Goal: Information Seeking & Learning: Learn about a topic

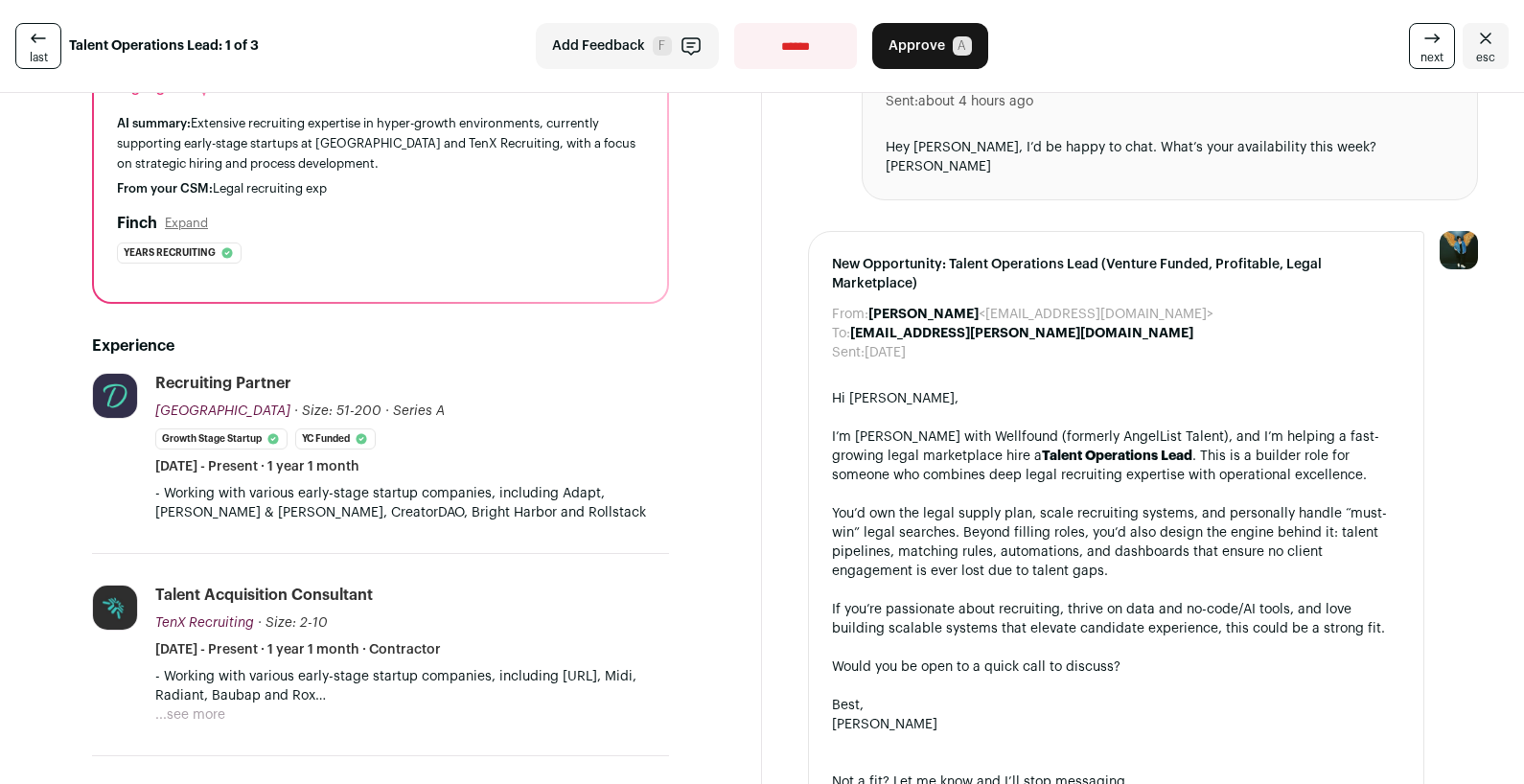
scroll to position [216, 0]
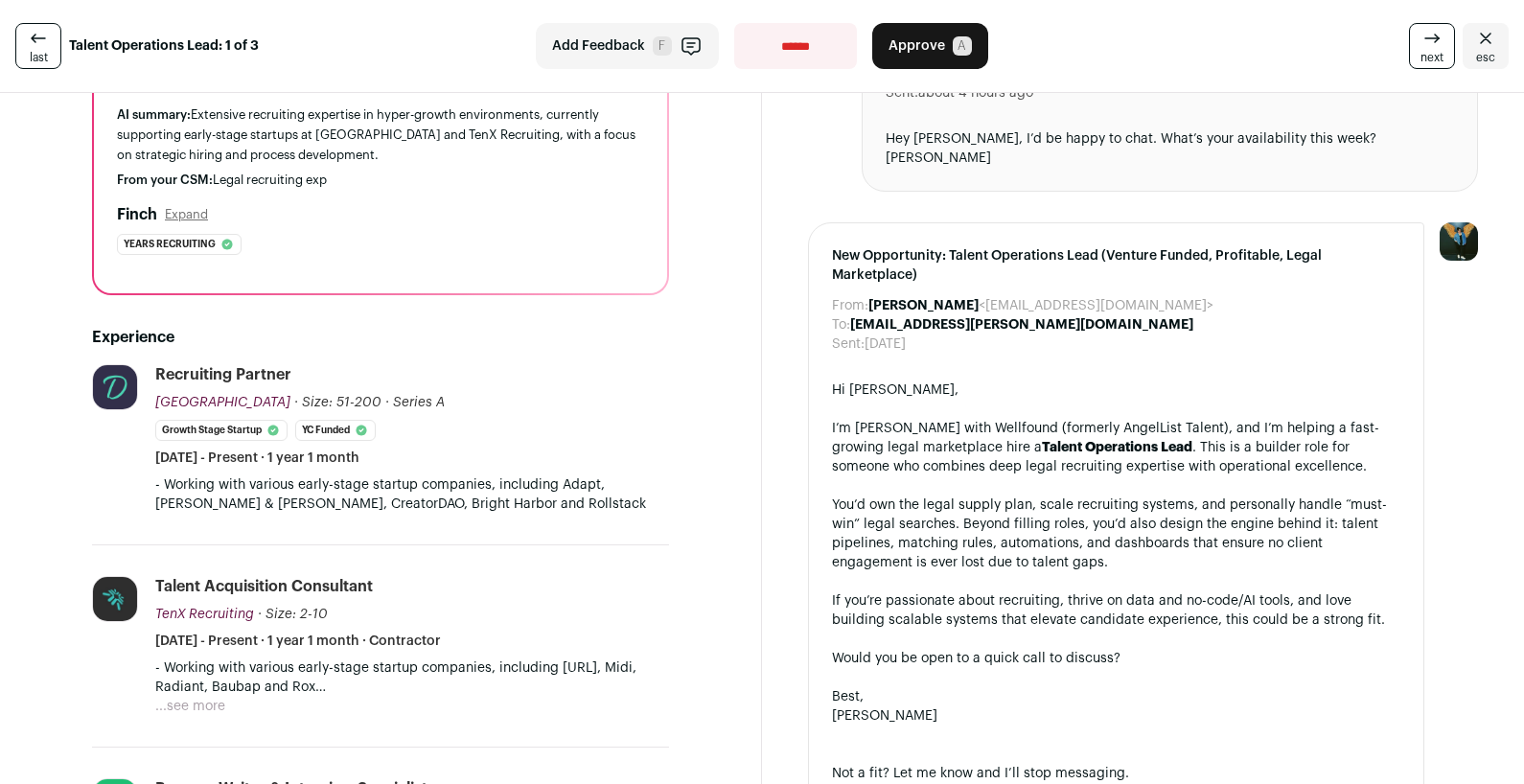
click at [225, 707] on div "- Working with various early-stage startup companies, including [URL], Midi, Ra…" at bounding box center [412, 687] width 514 height 58
click at [219, 707] on button "...see more" at bounding box center [190, 706] width 70 height 19
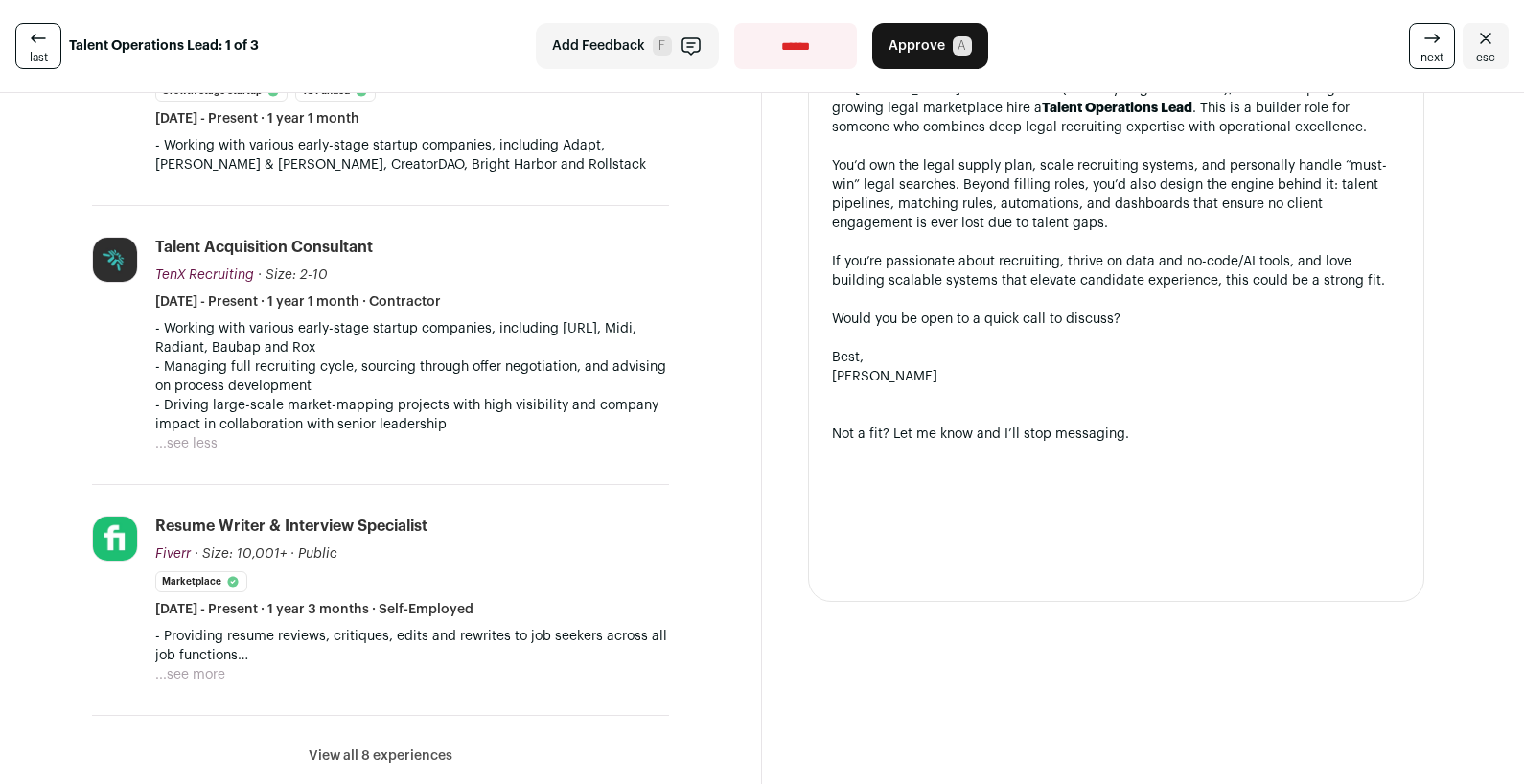
scroll to position [563, 0]
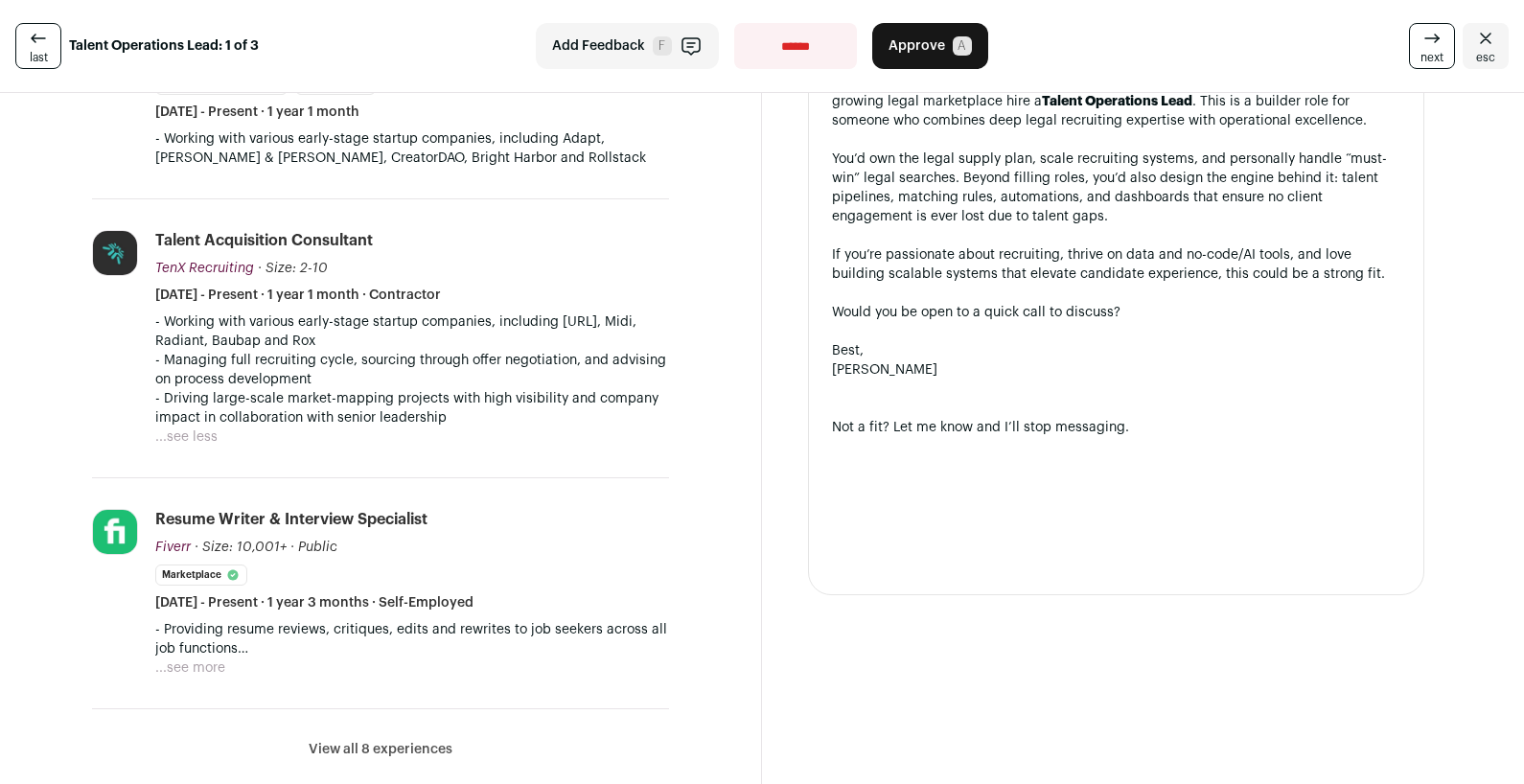
click at [211, 661] on button "...see more" at bounding box center [190, 668] width 70 height 19
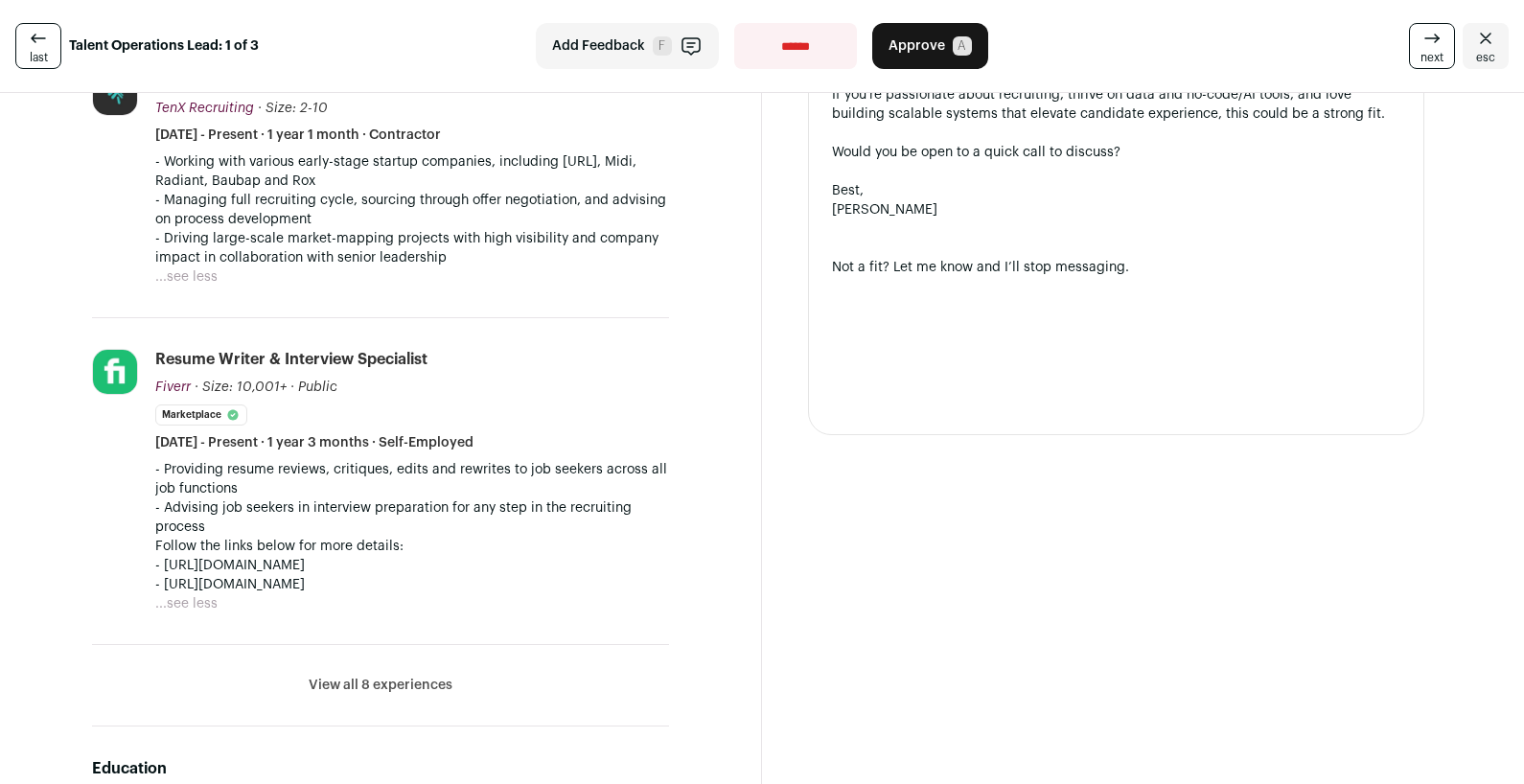
scroll to position [724, 0]
click at [349, 682] on button "View all 8 experiences" at bounding box center [381, 683] width 144 height 19
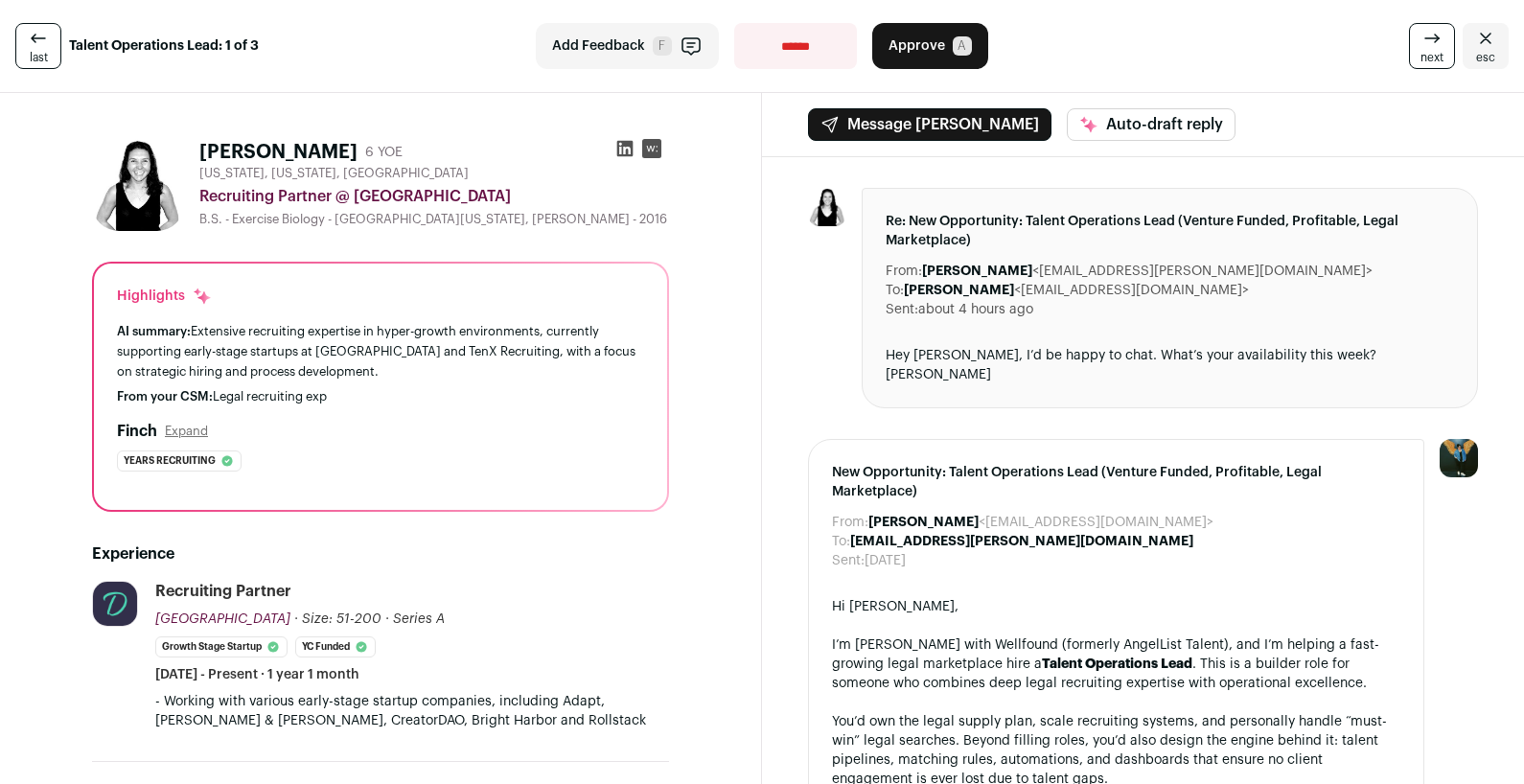
scroll to position [0, 0]
click at [647, 152] on rect at bounding box center [651, 149] width 19 height 19
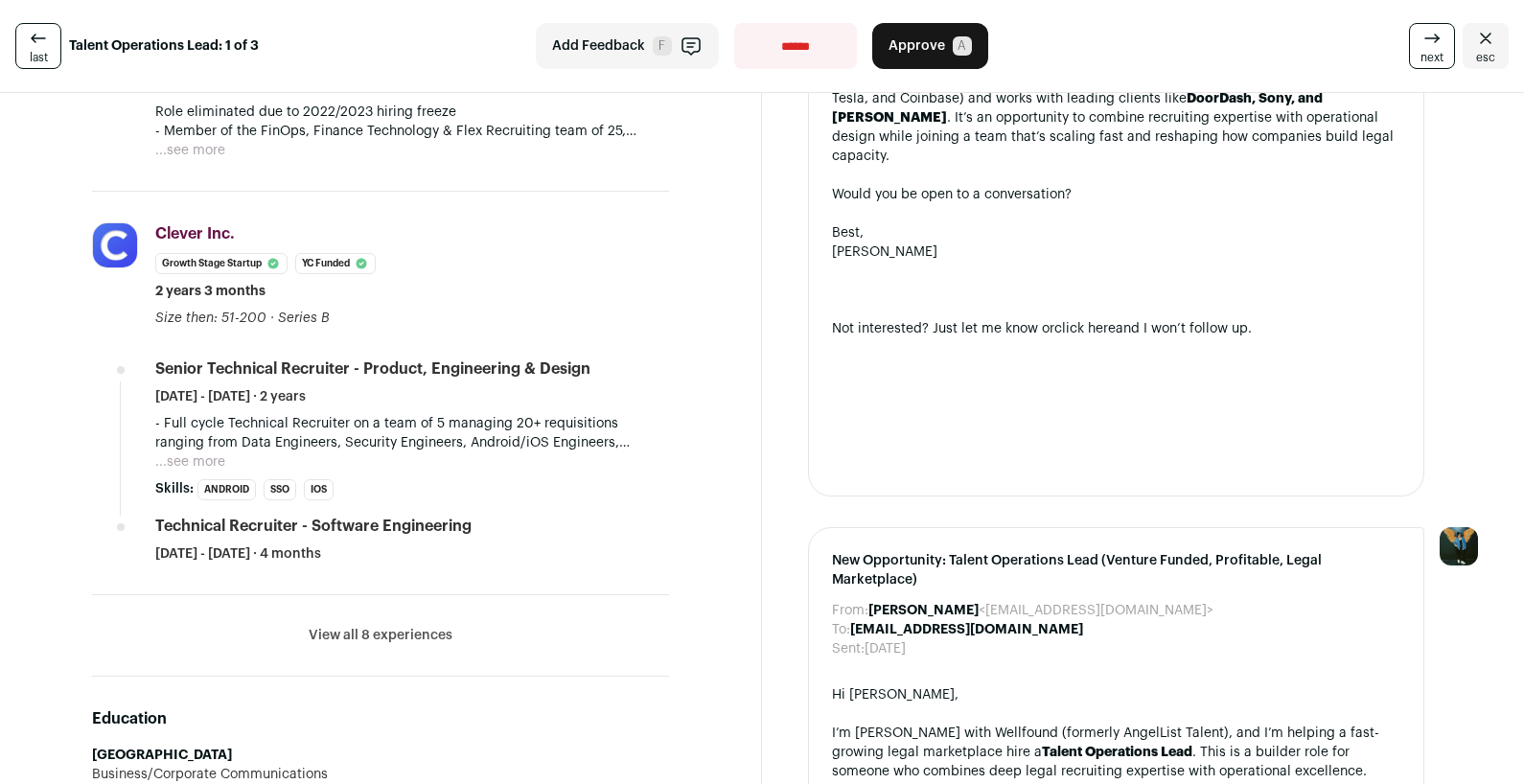
scroll to position [720, 0]
click at [432, 632] on button "View all 8 experiences" at bounding box center [381, 634] width 144 height 19
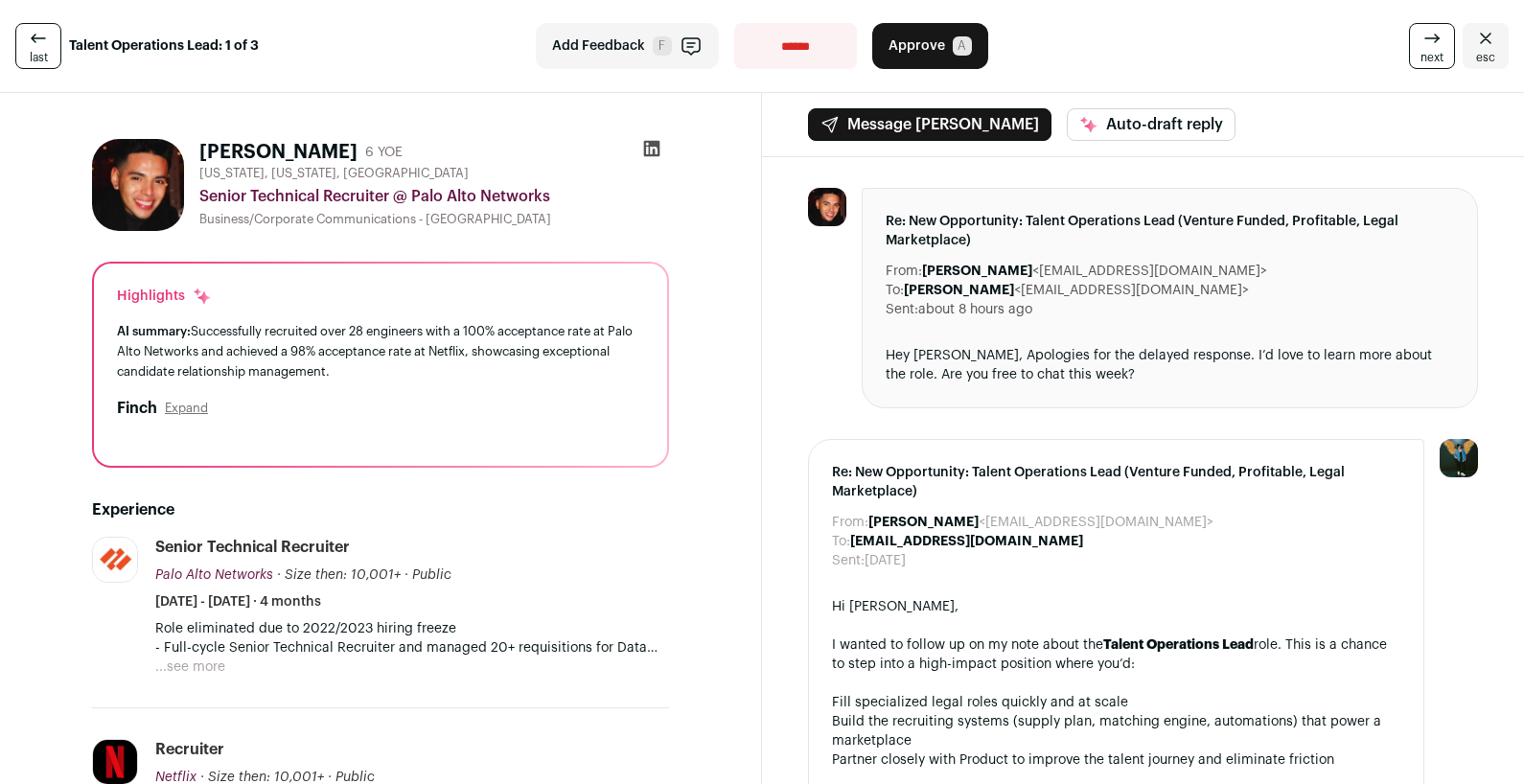
scroll to position [0, 0]
click at [652, 148] on icon at bounding box center [651, 149] width 19 height 19
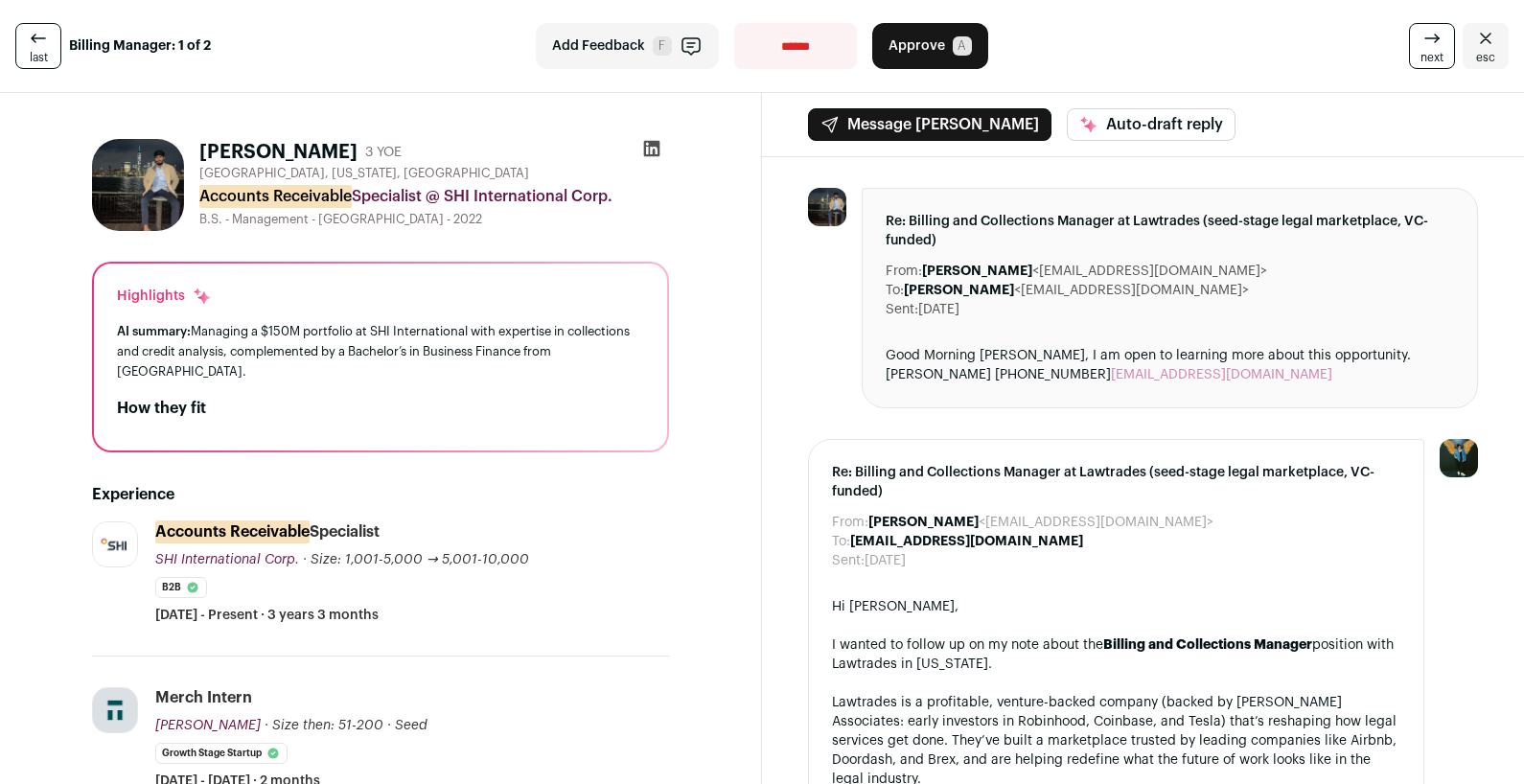
click at [650, 146] on icon at bounding box center [651, 149] width 16 height 16
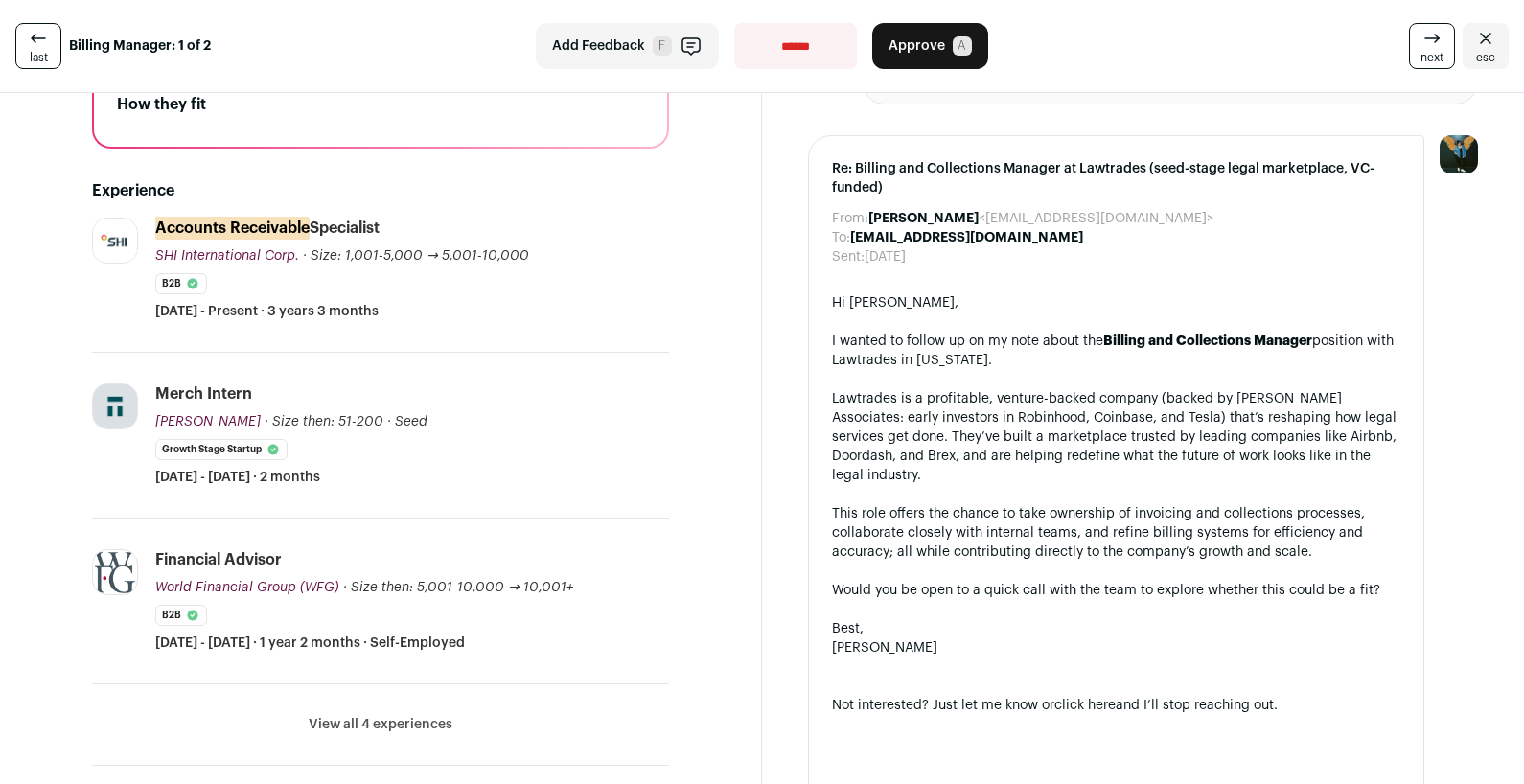
scroll to position [306, 0]
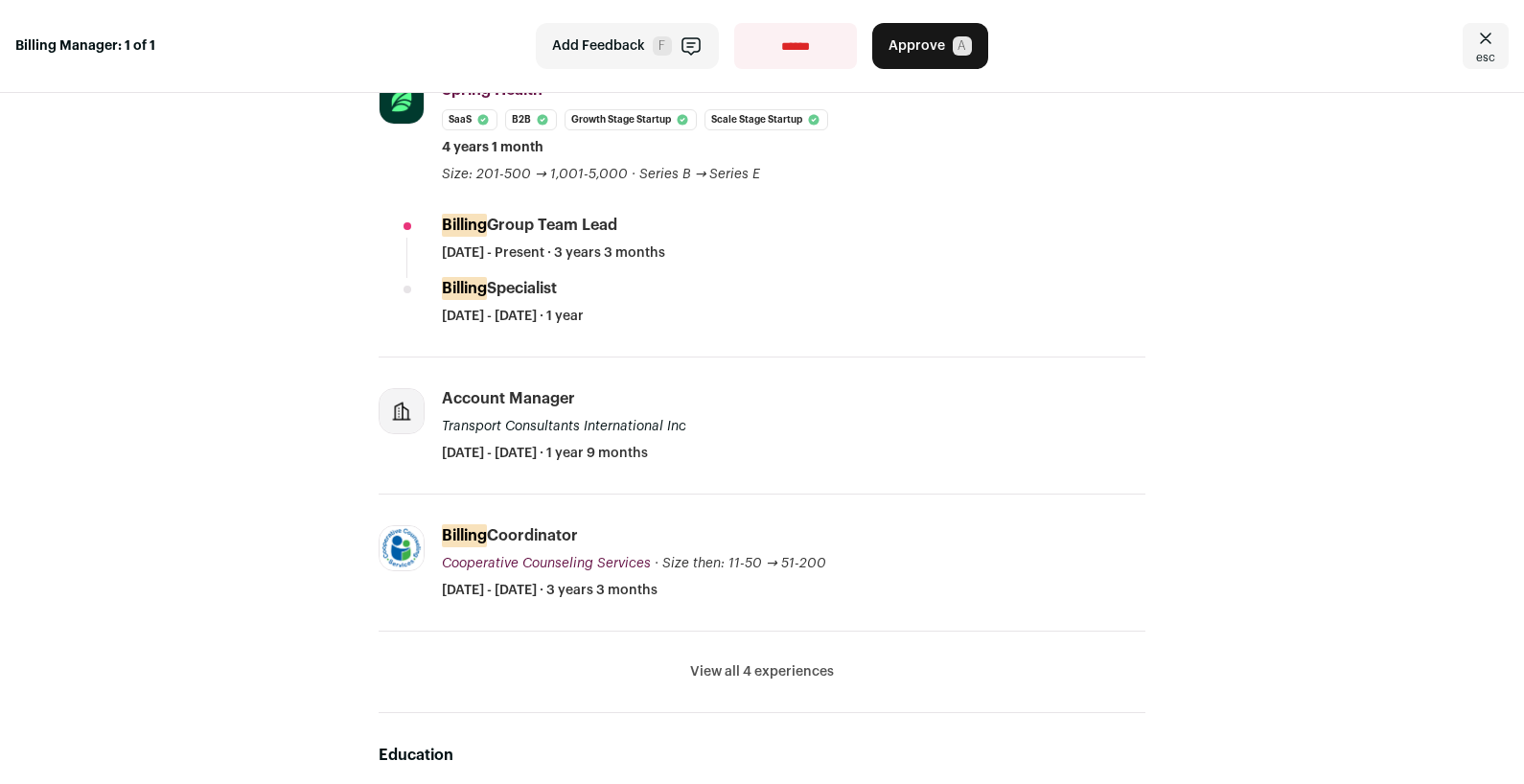
scroll to position [484, 0]
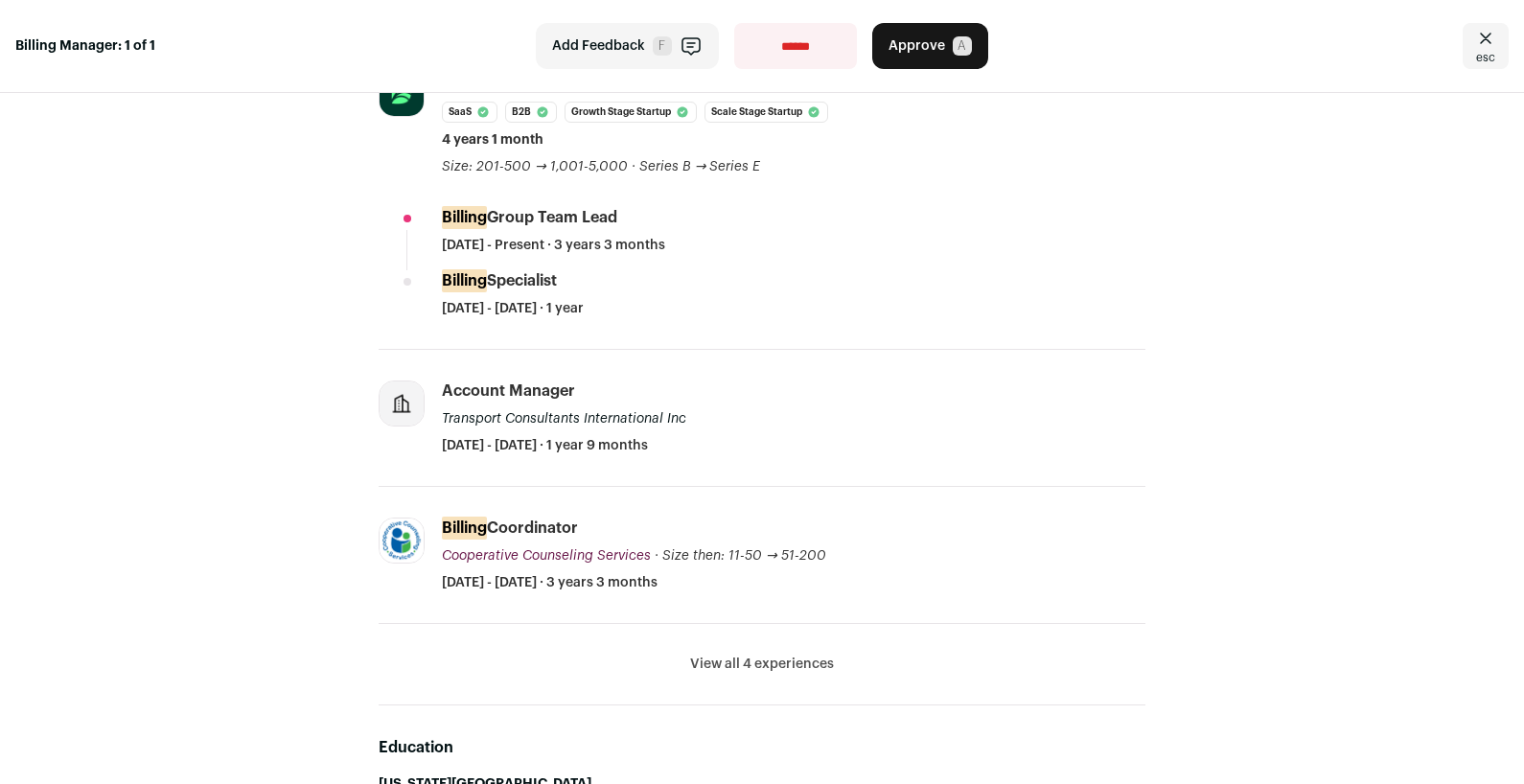
click at [729, 648] on li "View all 4 experiences View less" at bounding box center [762, 664] width 767 height 82
click at [729, 652] on li "View all 4 experiences View less" at bounding box center [762, 664] width 767 height 82
click at [730, 656] on button "View all 4 experiences" at bounding box center [762, 664] width 144 height 19
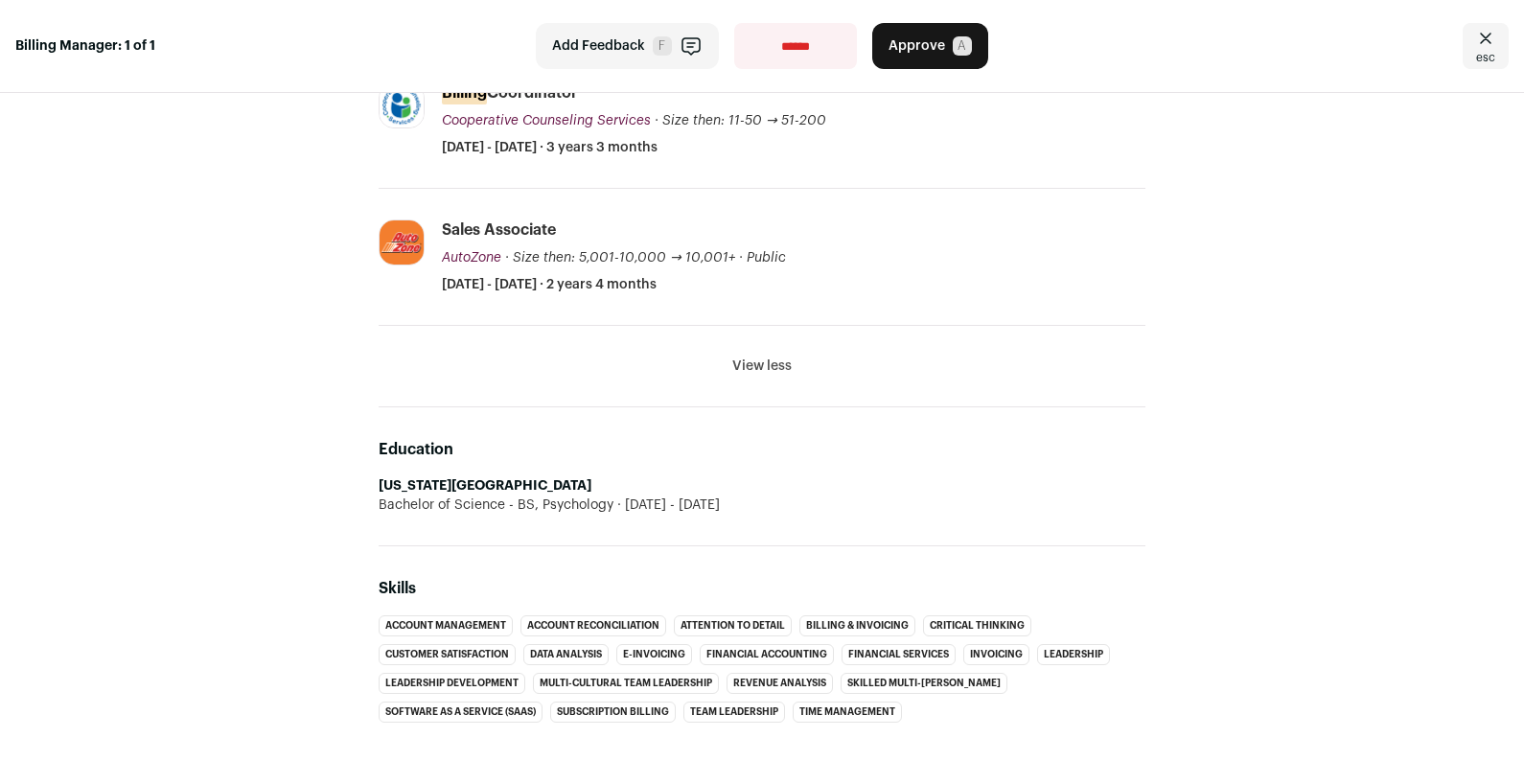
scroll to position [919, 0]
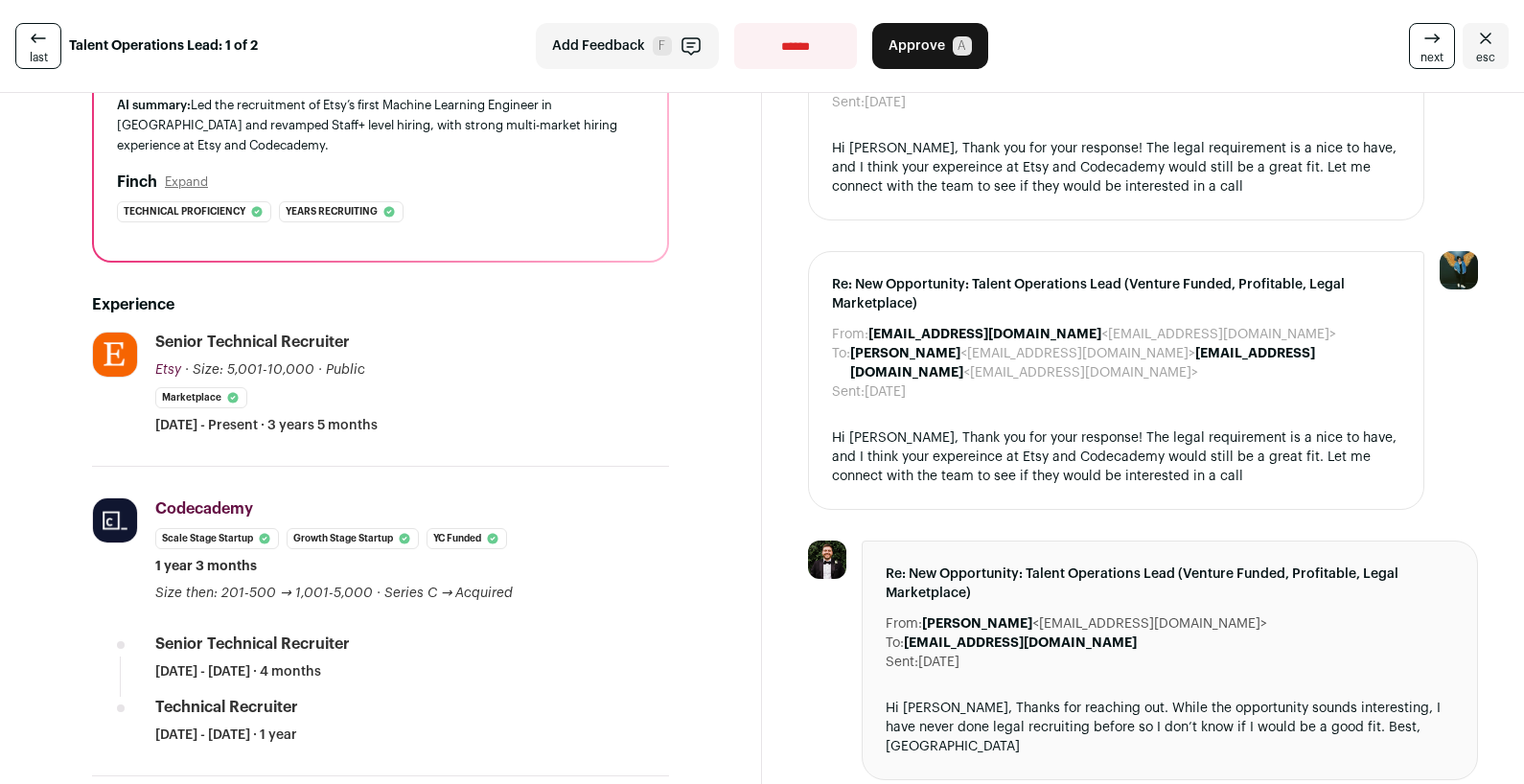
scroll to position [216, 0]
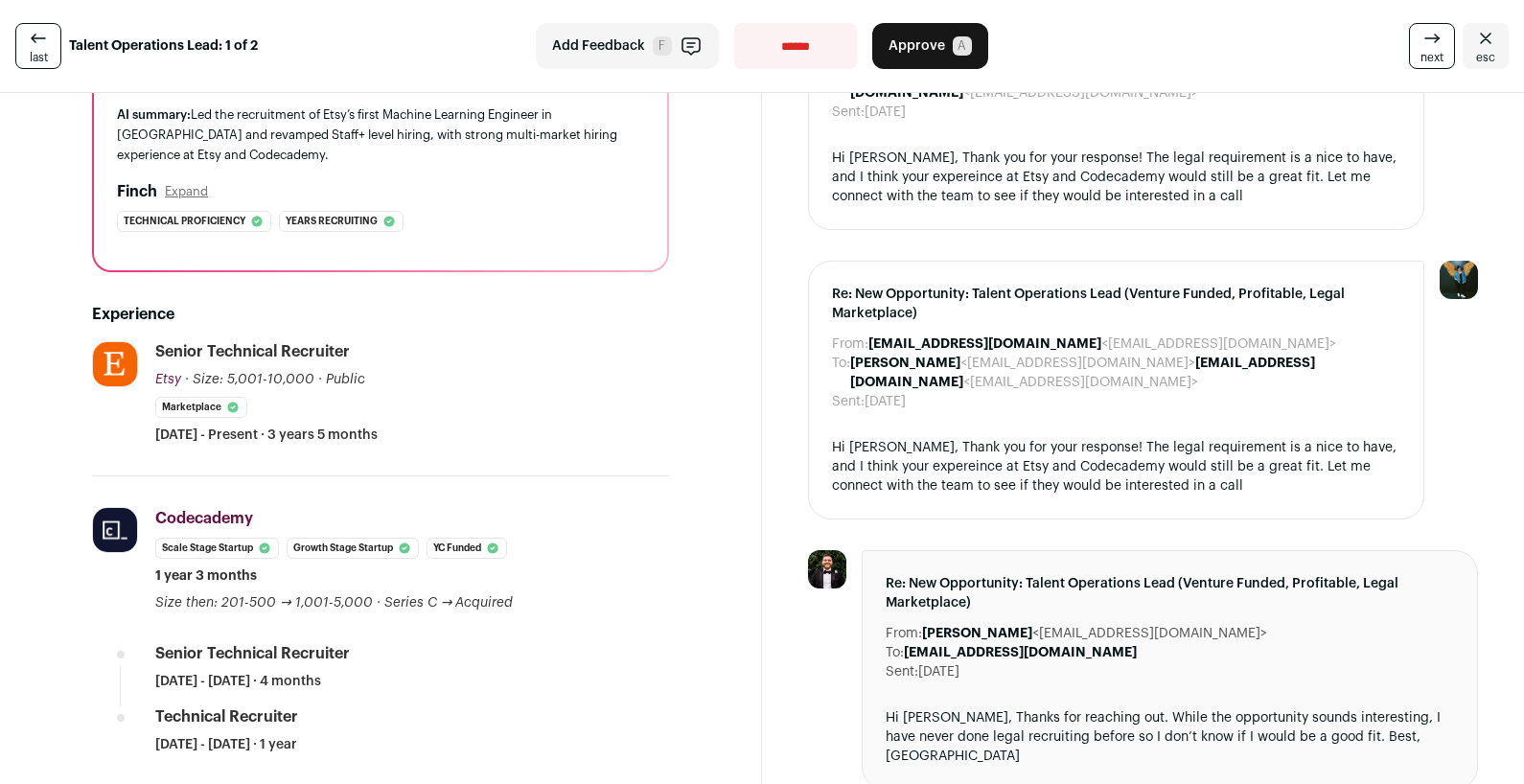
select select "**********"
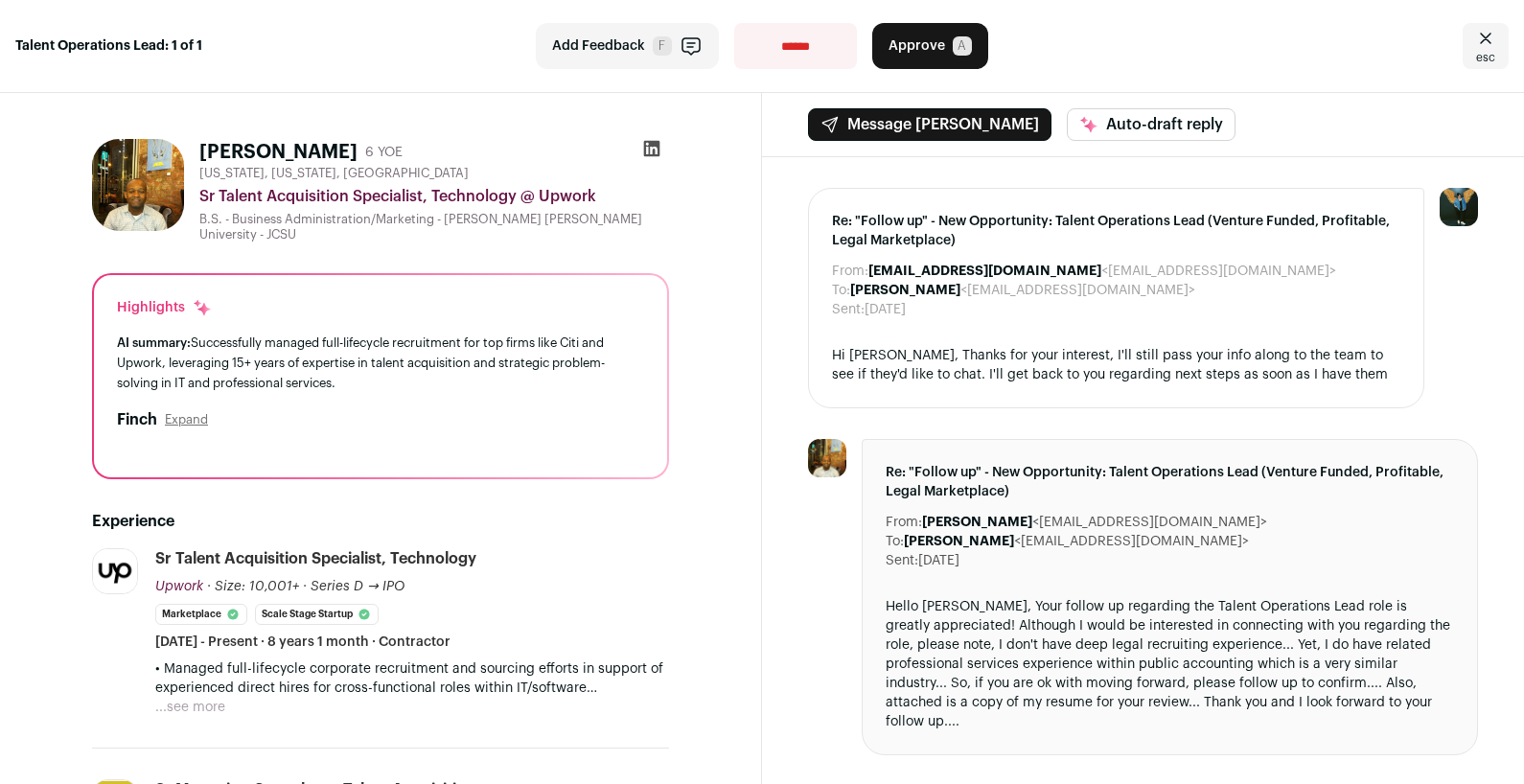
select select "**********"
